Goal: Find specific page/section: Find specific page/section

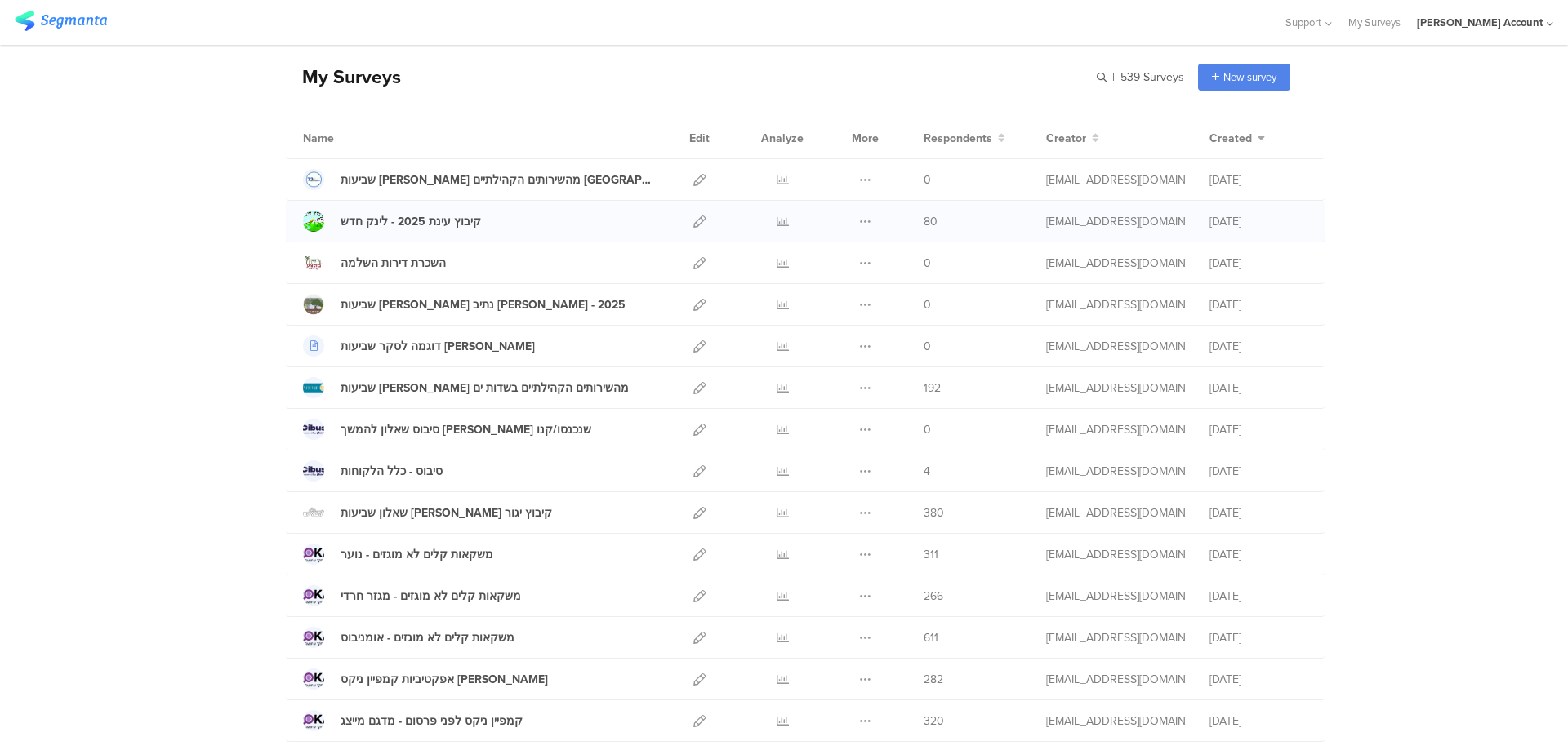
scroll to position [108, 0]
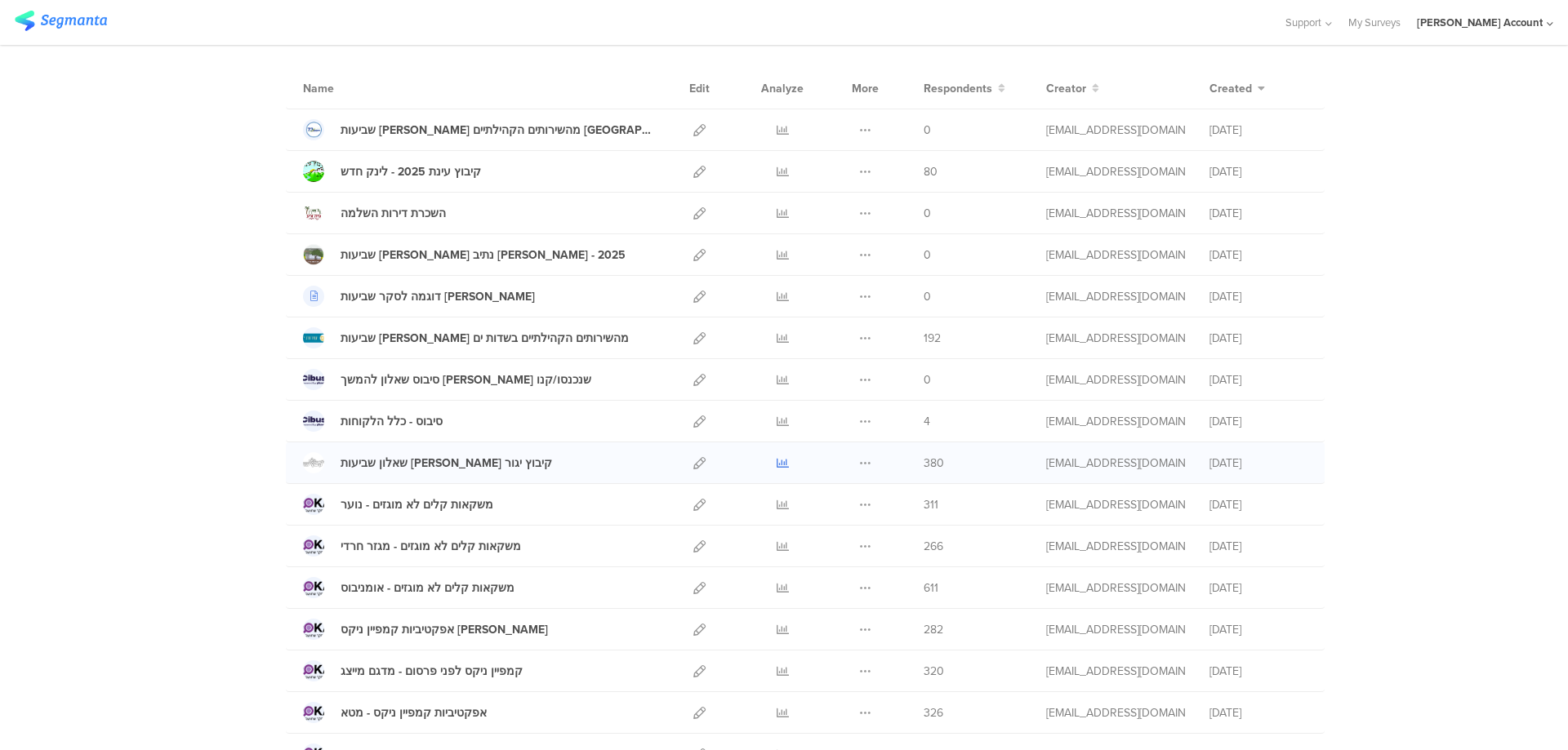
click at [781, 464] on icon at bounding box center [782, 463] width 13 height 13
